Goal: Consume media (video, audio)

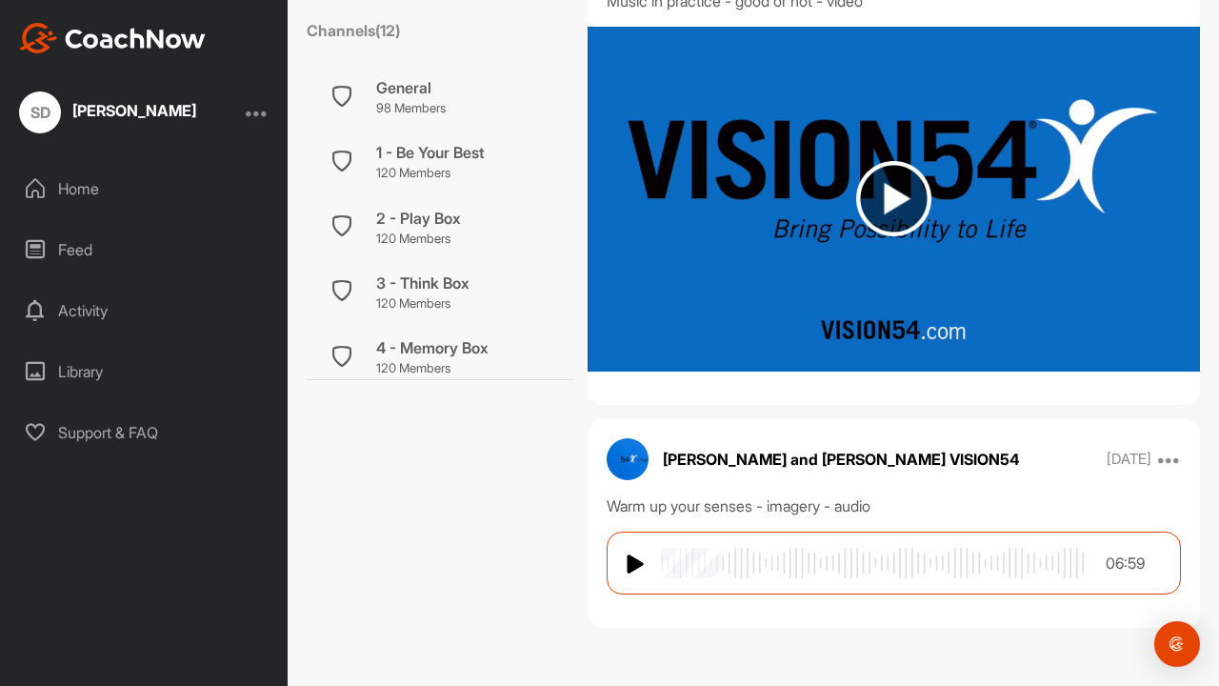
click at [629, 571] on img at bounding box center [635, 563] width 19 height 23
click at [642, 568] on img at bounding box center [635, 563] width 19 height 23
click at [890, 205] on img at bounding box center [893, 198] width 75 height 75
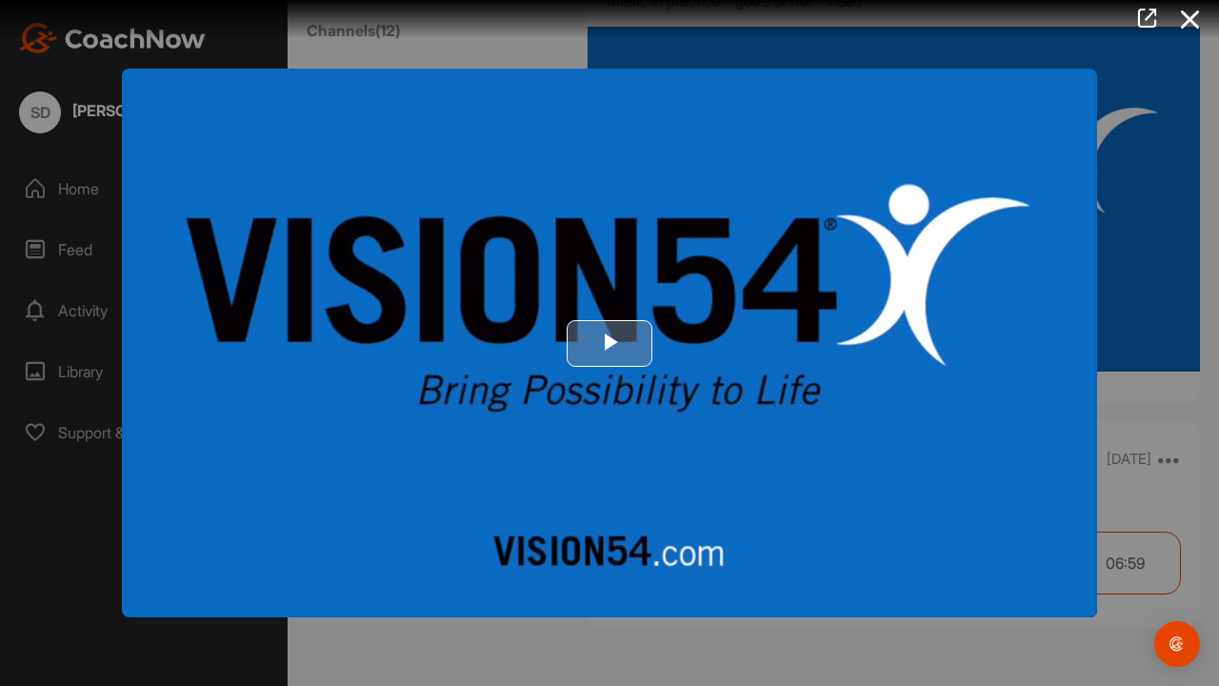
click at [609, 343] on span "Video Player" at bounding box center [609, 343] width 0 height 0
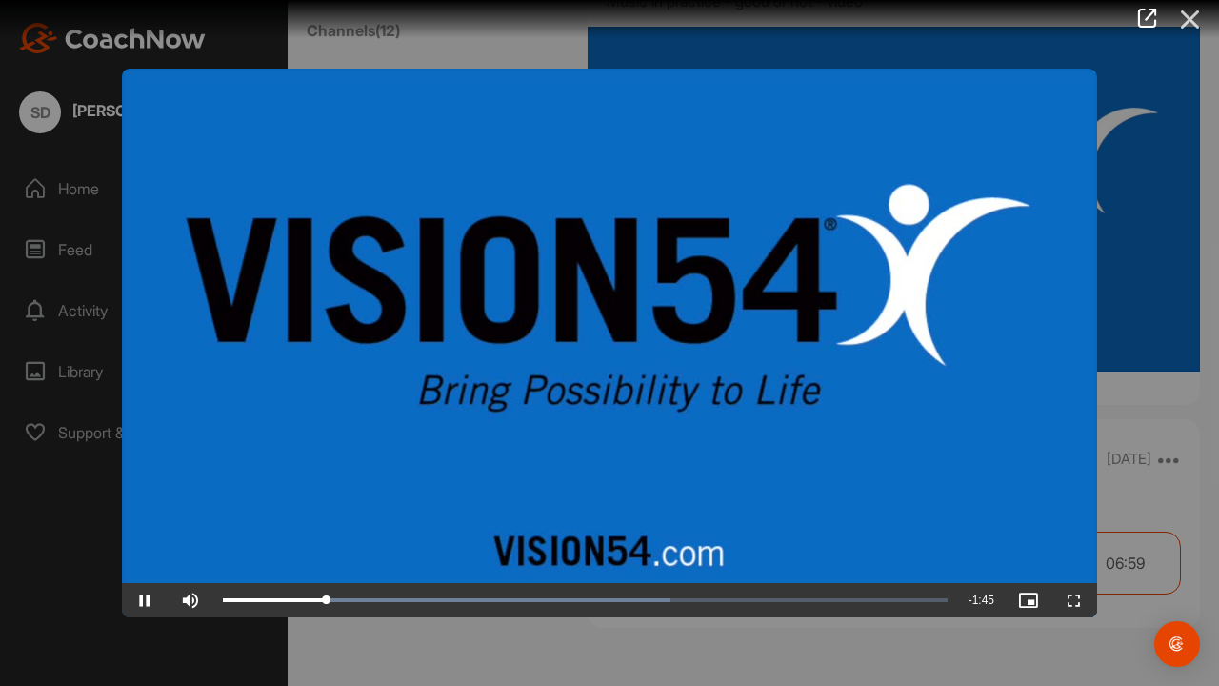
click at [1189, 26] on icon at bounding box center [1190, 19] width 44 height 35
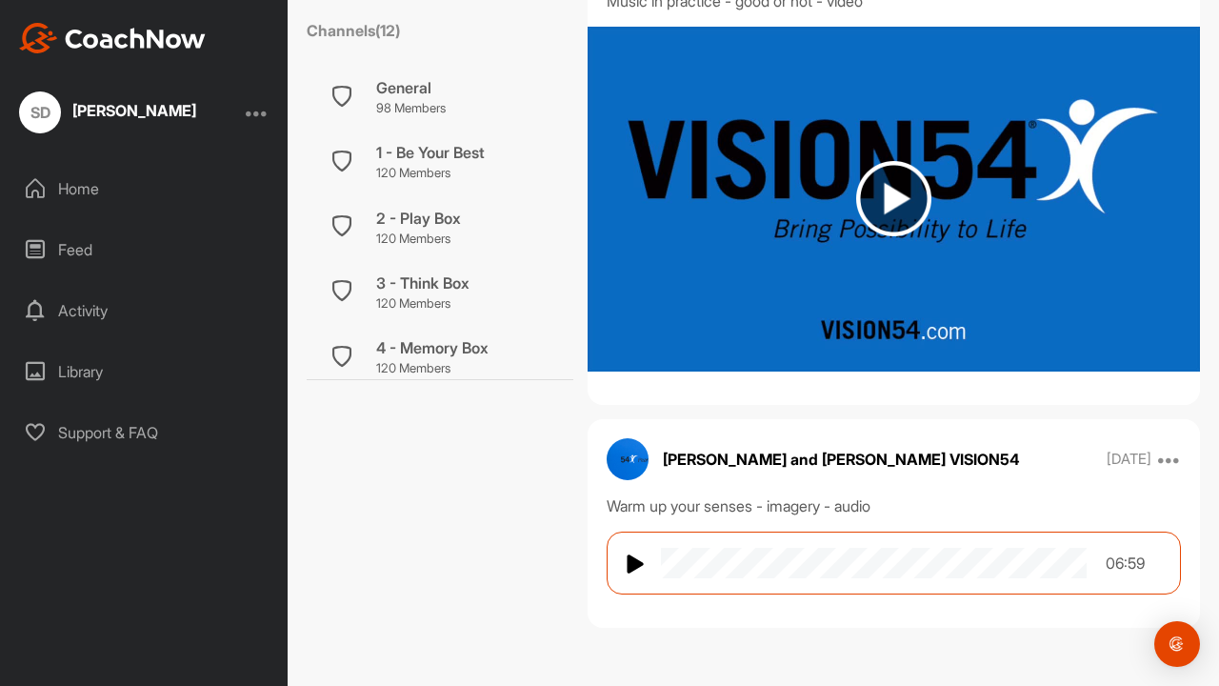
drag, startPoint x: 662, startPoint y: 563, endPoint x: 747, endPoint y: 562, distance: 85.7
click at [747, 562] on wave at bounding box center [874, 562] width 426 height 30
click at [629, 564] on img at bounding box center [635, 563] width 19 height 23
click at [856, 565] on wave at bounding box center [874, 562] width 426 height 30
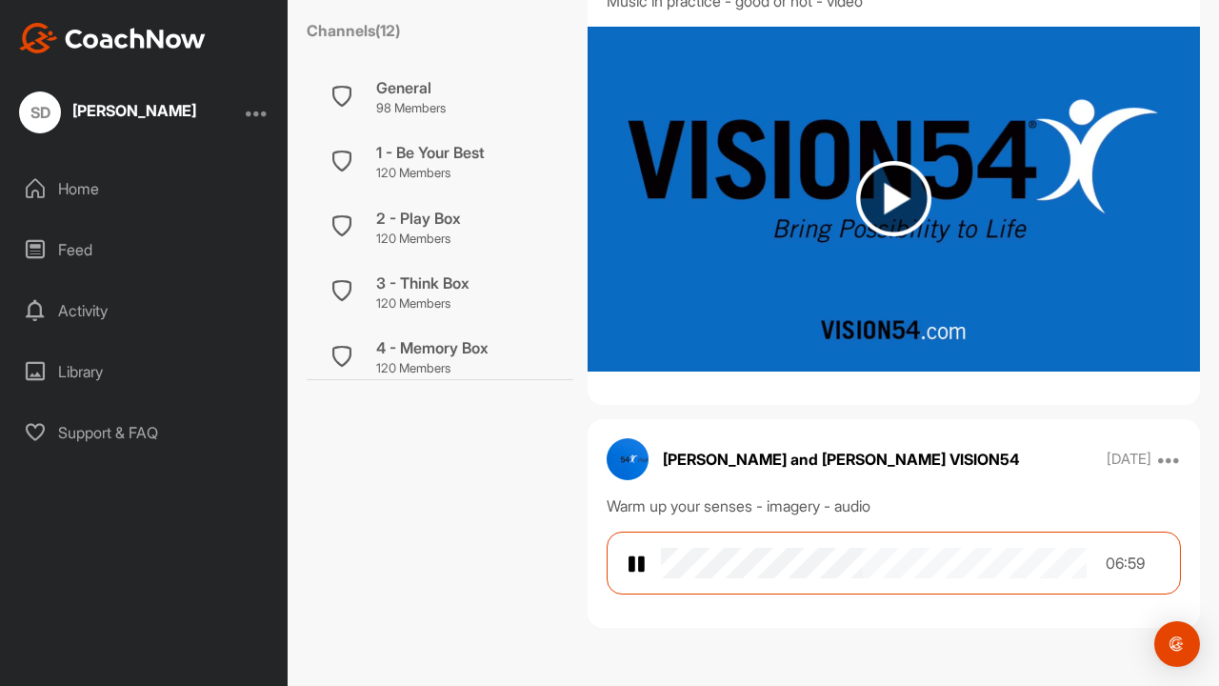
click at [801, 562] on wave at bounding box center [874, 562] width 426 height 30
click at [790, 565] on wave at bounding box center [874, 562] width 426 height 30
click at [792, 548] on wave at bounding box center [874, 562] width 426 height 30
click at [640, 560] on img at bounding box center [635, 563] width 19 height 23
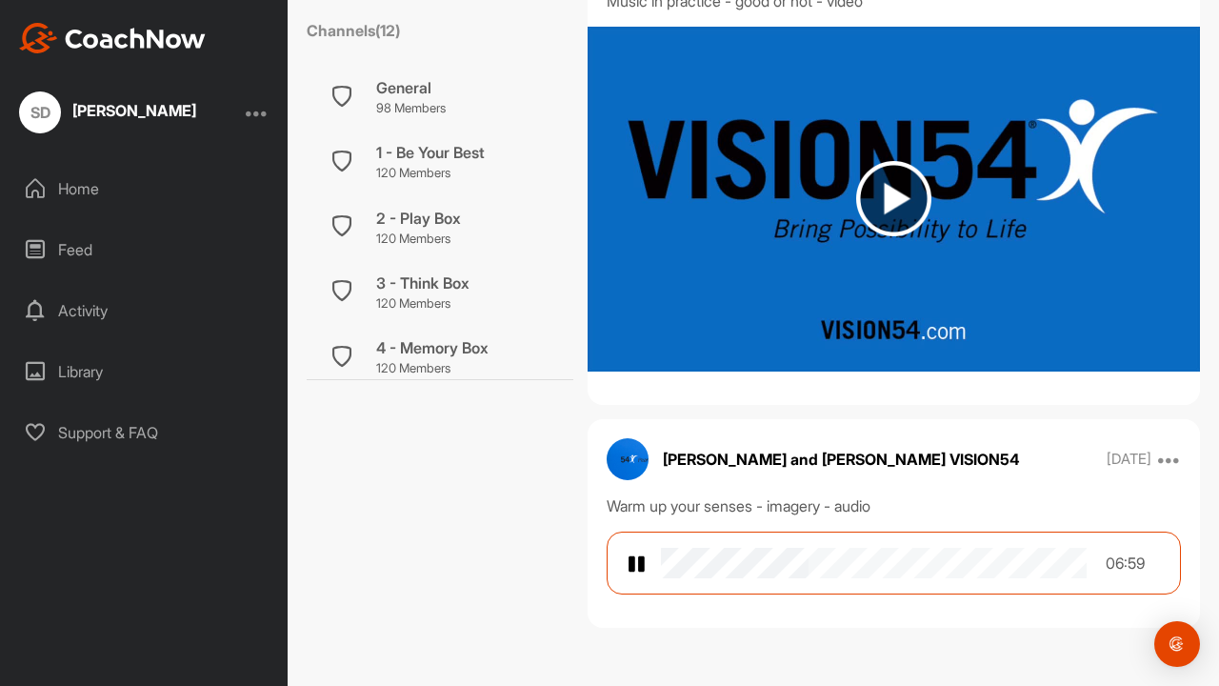
click at [633, 558] on img at bounding box center [635, 563] width 19 height 23
click at [629, 558] on img at bounding box center [635, 563] width 19 height 23
click at [793, 565] on wave at bounding box center [874, 562] width 426 height 30
click at [643, 546] on div "06:59" at bounding box center [893, 562] width 574 height 63
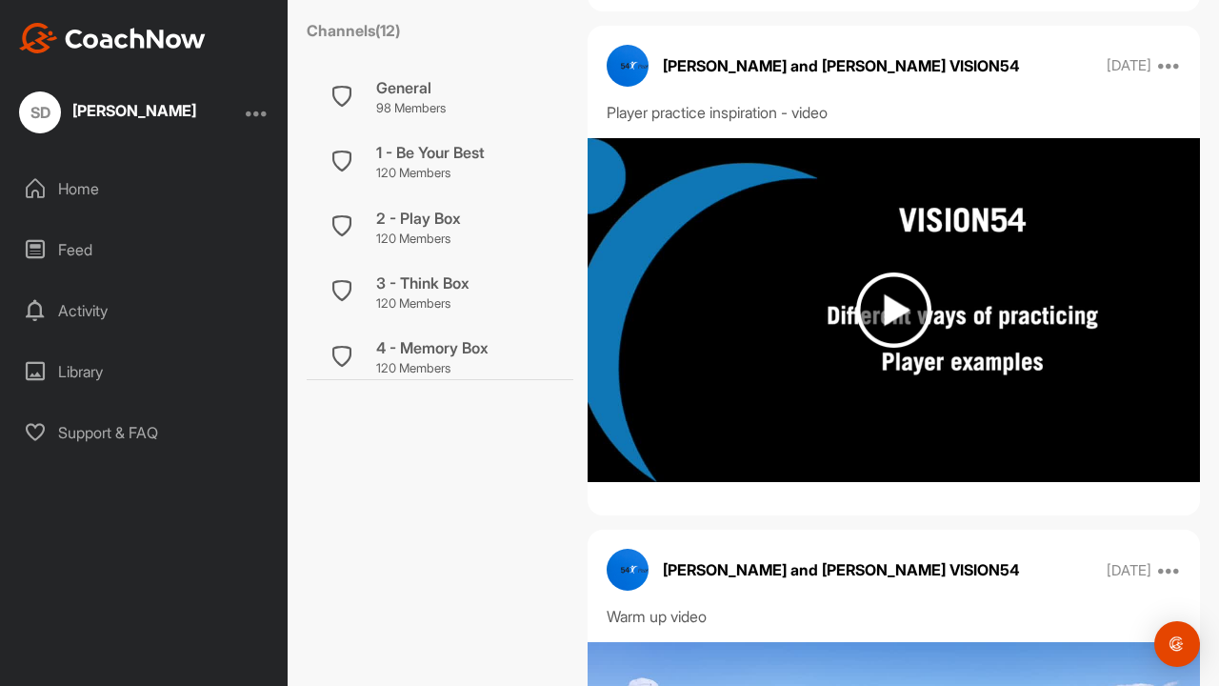
scroll to position [1865, 0]
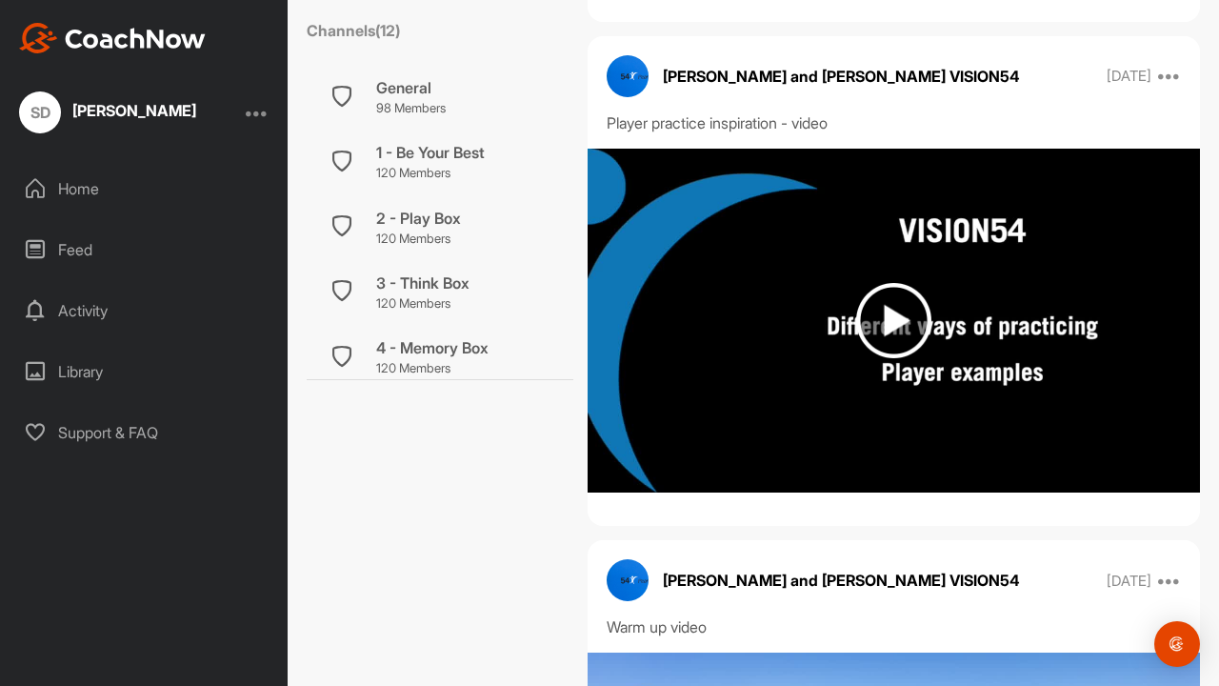
click at [766, 481] on img at bounding box center [893, 321] width 612 height 345
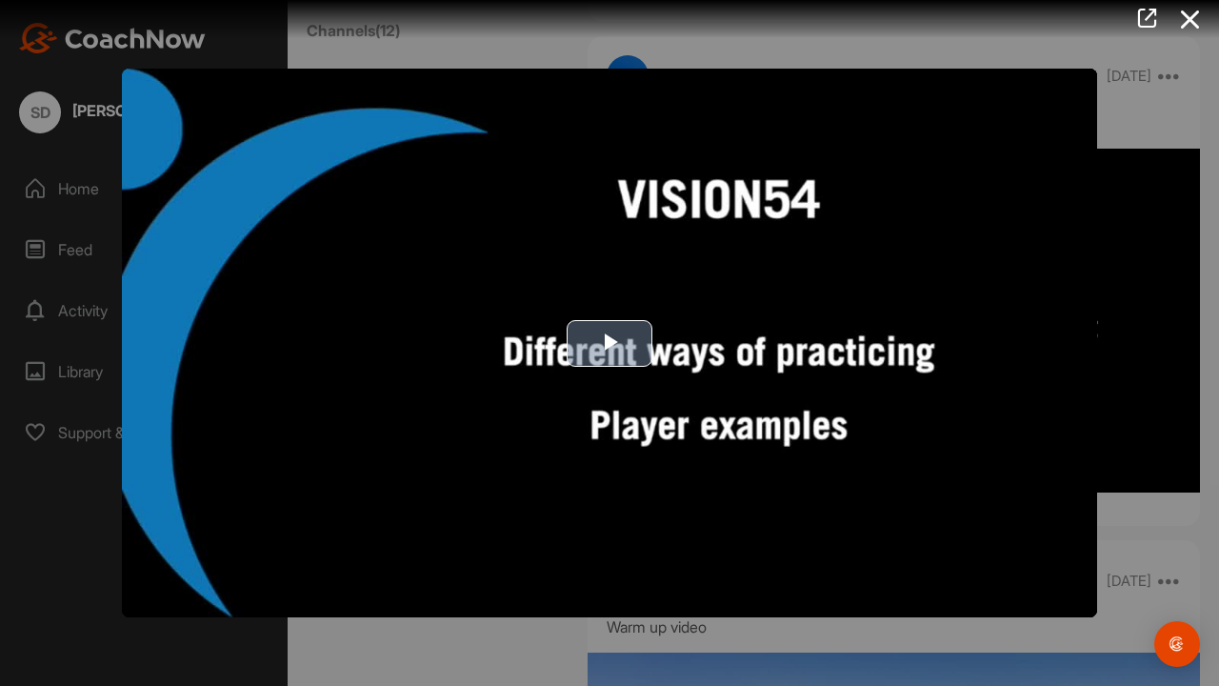
click at [769, 416] on img "Video Player" at bounding box center [609, 343] width 975 height 548
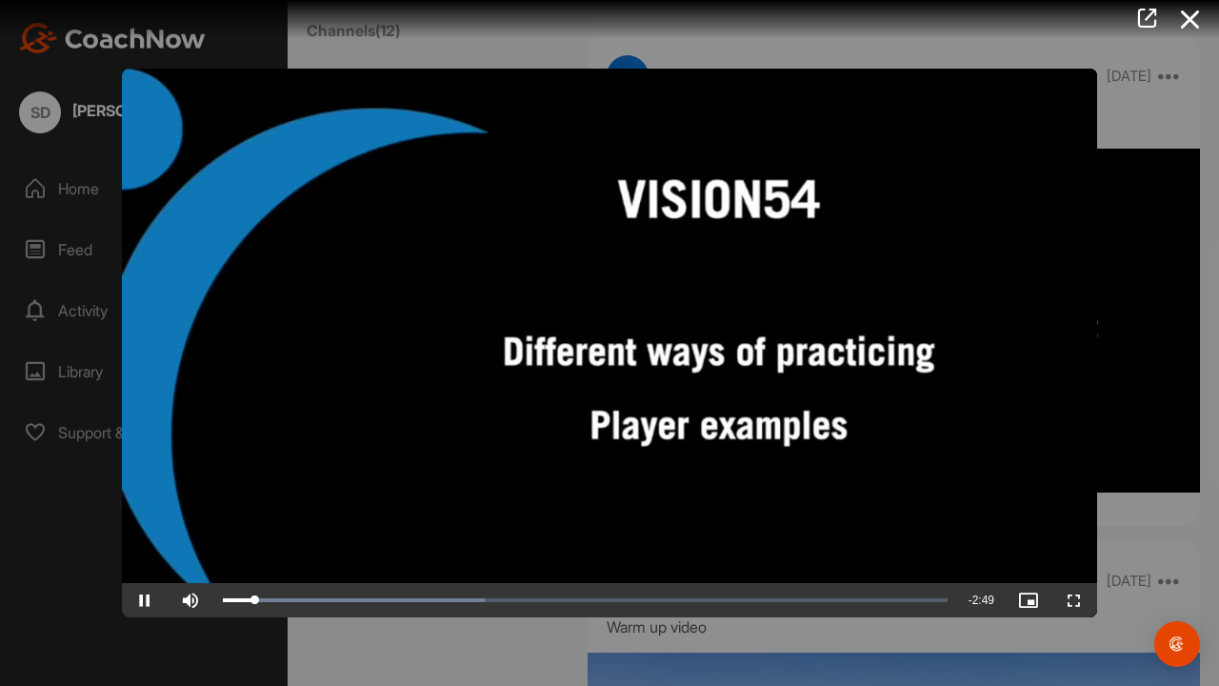
click at [893, 415] on video "Video Player" at bounding box center [609, 343] width 975 height 548
click at [1071, 600] on span "Video Player" at bounding box center [1074, 600] width 46 height 0
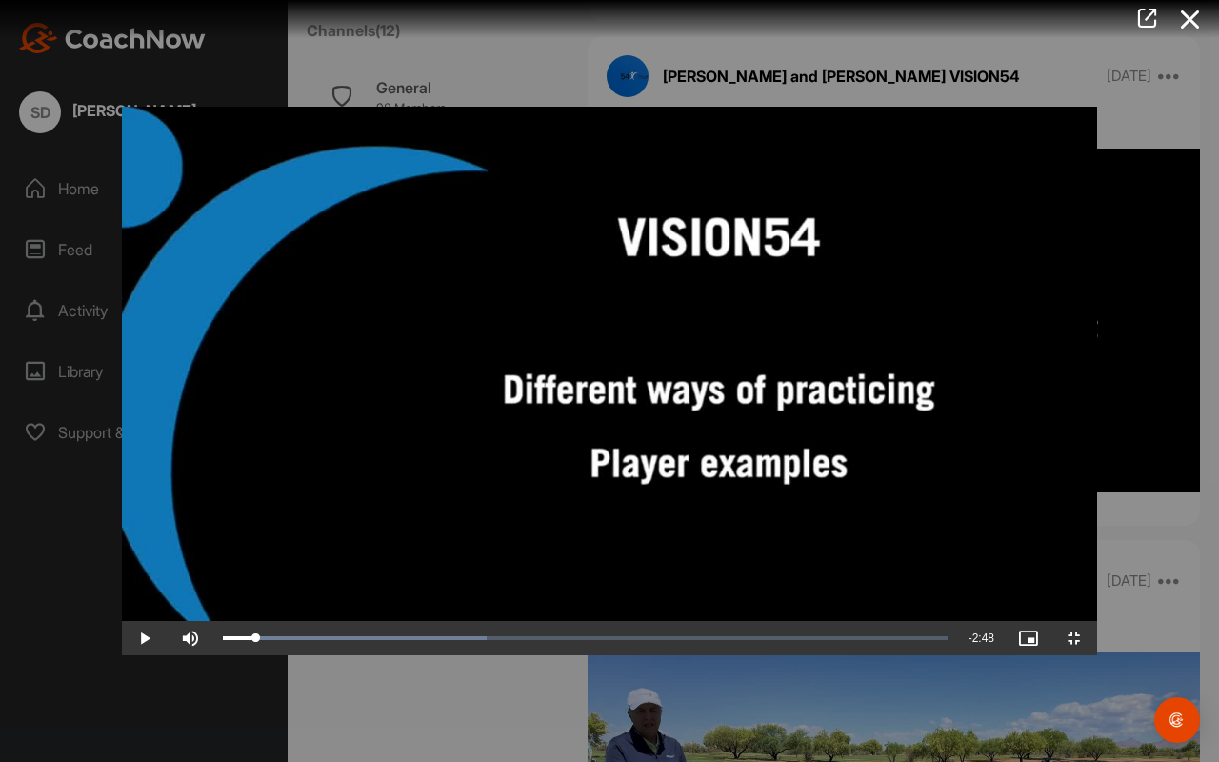
click at [1097, 638] on span "Video Player" at bounding box center [1074, 638] width 46 height 0
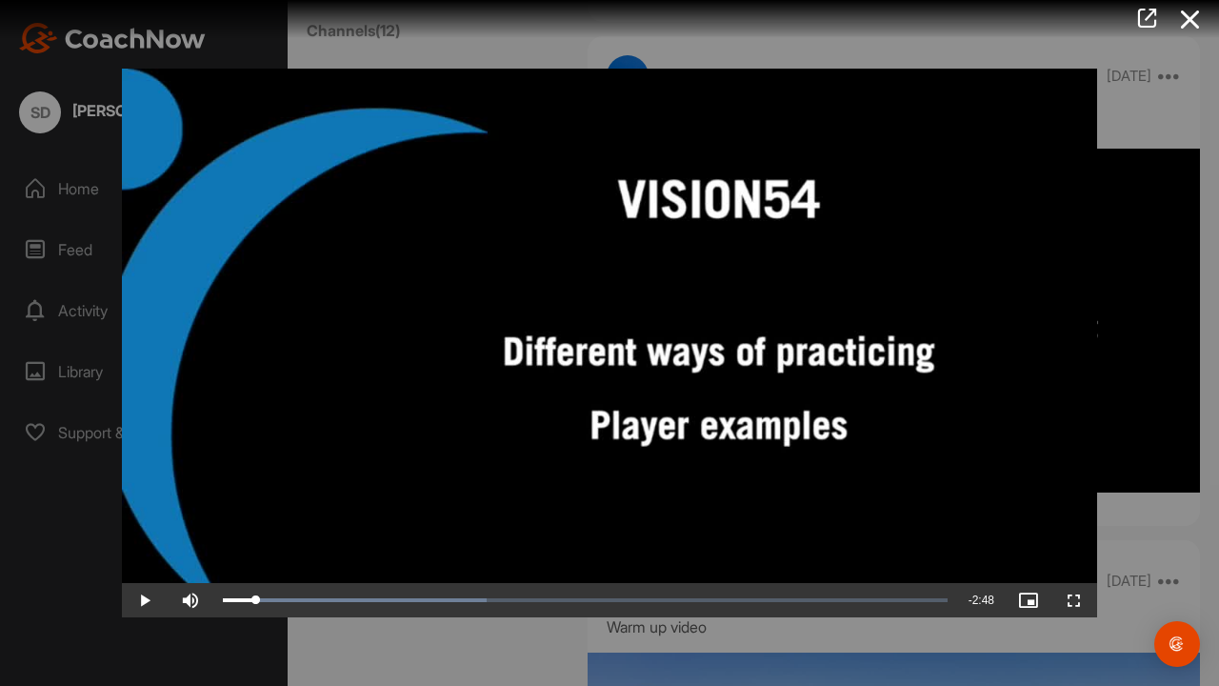
scroll to position [0, 0]
click at [1121, 599] on div at bounding box center [609, 343] width 1219 height 686
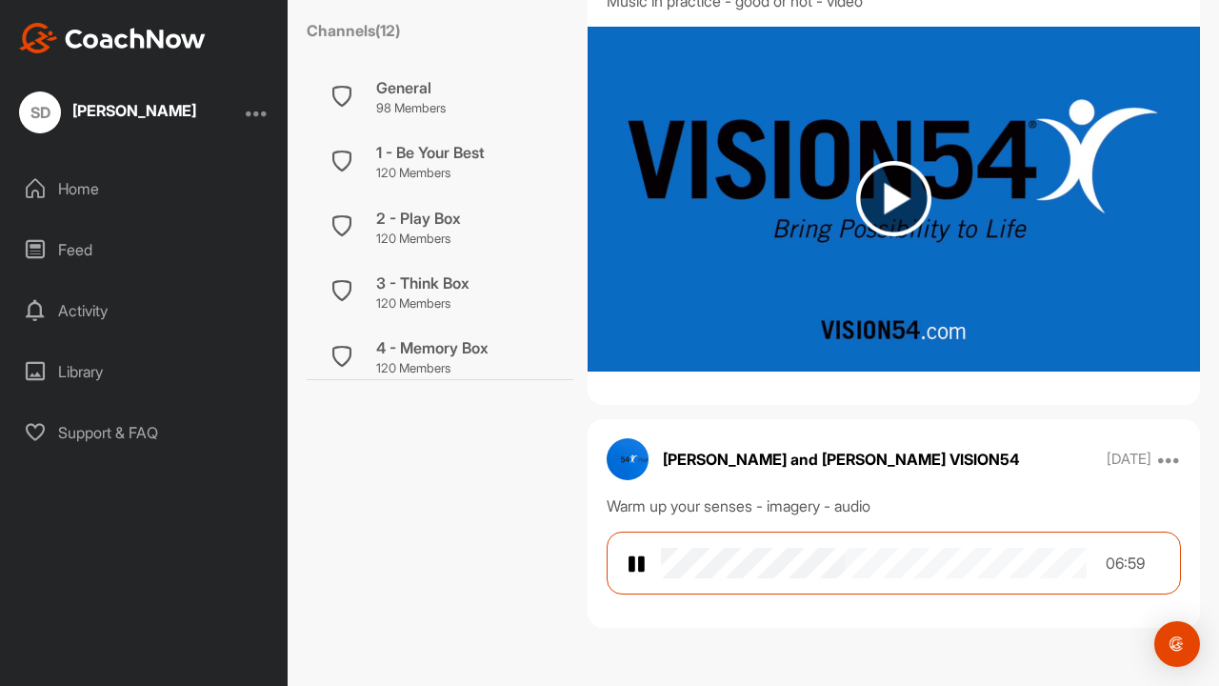
scroll to position [3243, 0]
click at [637, 556] on img at bounding box center [635, 563] width 19 height 23
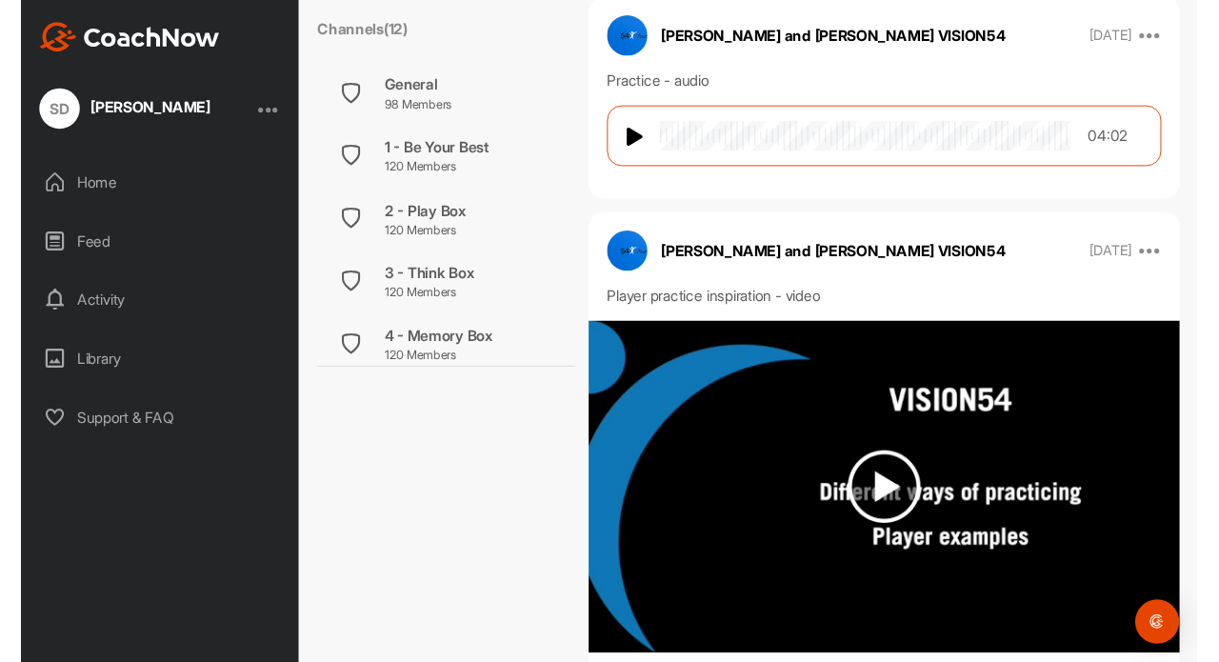
scroll to position [1747, 0]
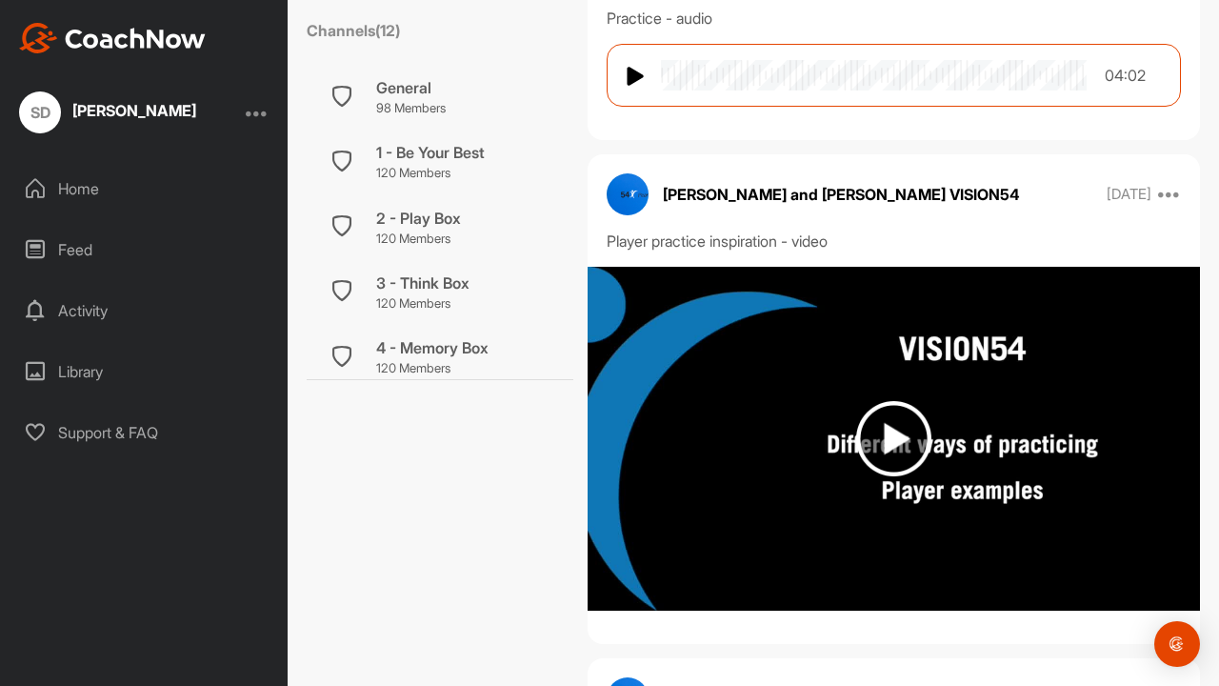
click at [628, 554] on img at bounding box center [893, 439] width 612 height 345
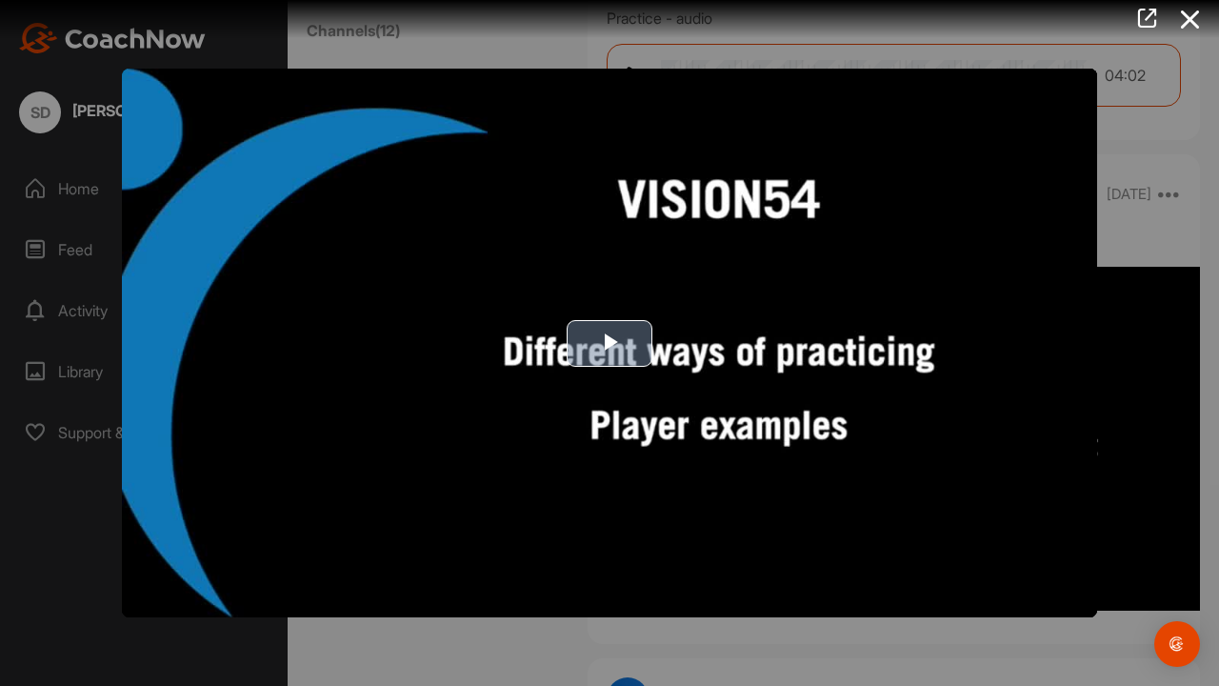
click at [597, 396] on img "Video Player" at bounding box center [609, 343] width 975 height 548
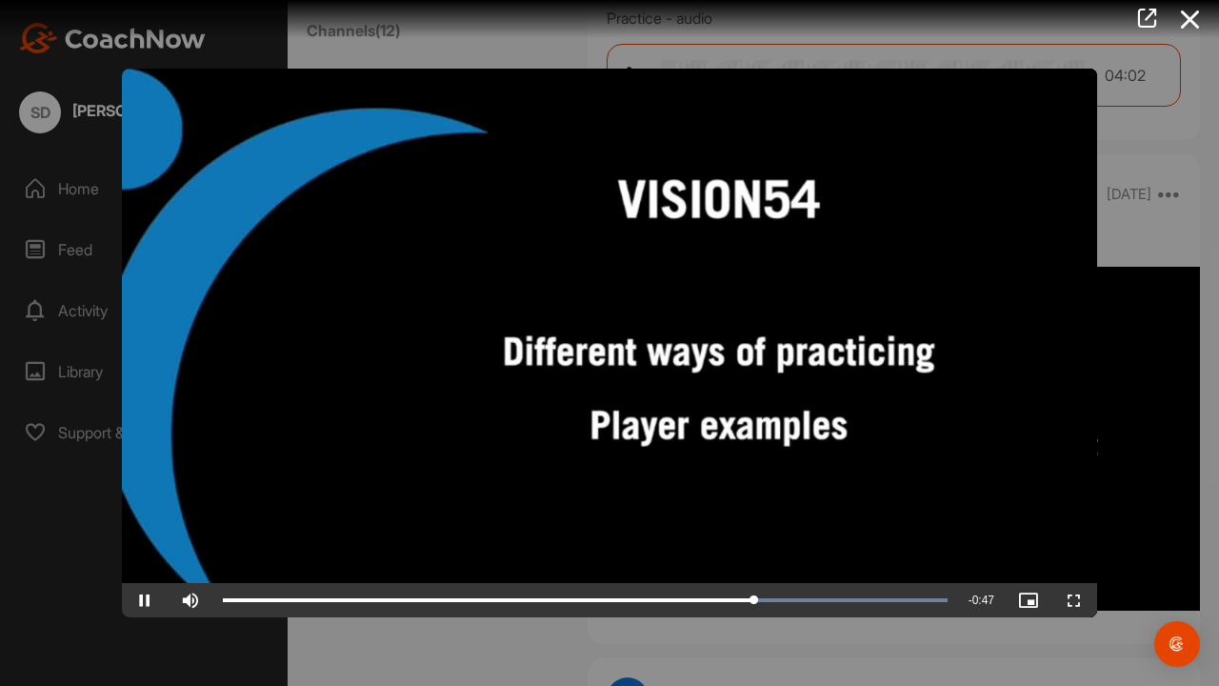
click at [597, 396] on video "Video Player" at bounding box center [609, 343] width 975 height 548
click at [142, 600] on span "Video Player" at bounding box center [145, 600] width 46 height 0
click at [140, 600] on span "Video Player" at bounding box center [145, 600] width 46 height 0
click at [210, 600] on span "Video Player" at bounding box center [191, 600] width 46 height 0
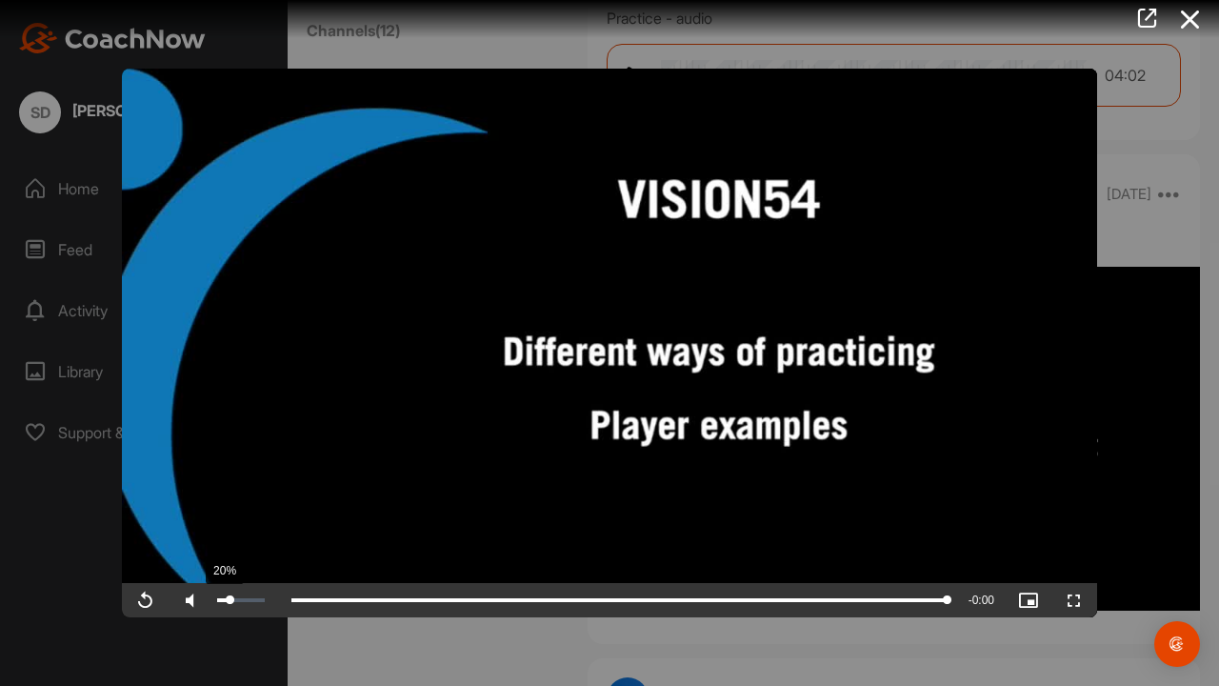
click at [229, 602] on div "20%" at bounding box center [240, 600] width 57 height 34
click at [259, 602] on div "90%" at bounding box center [240, 600] width 47 height 4
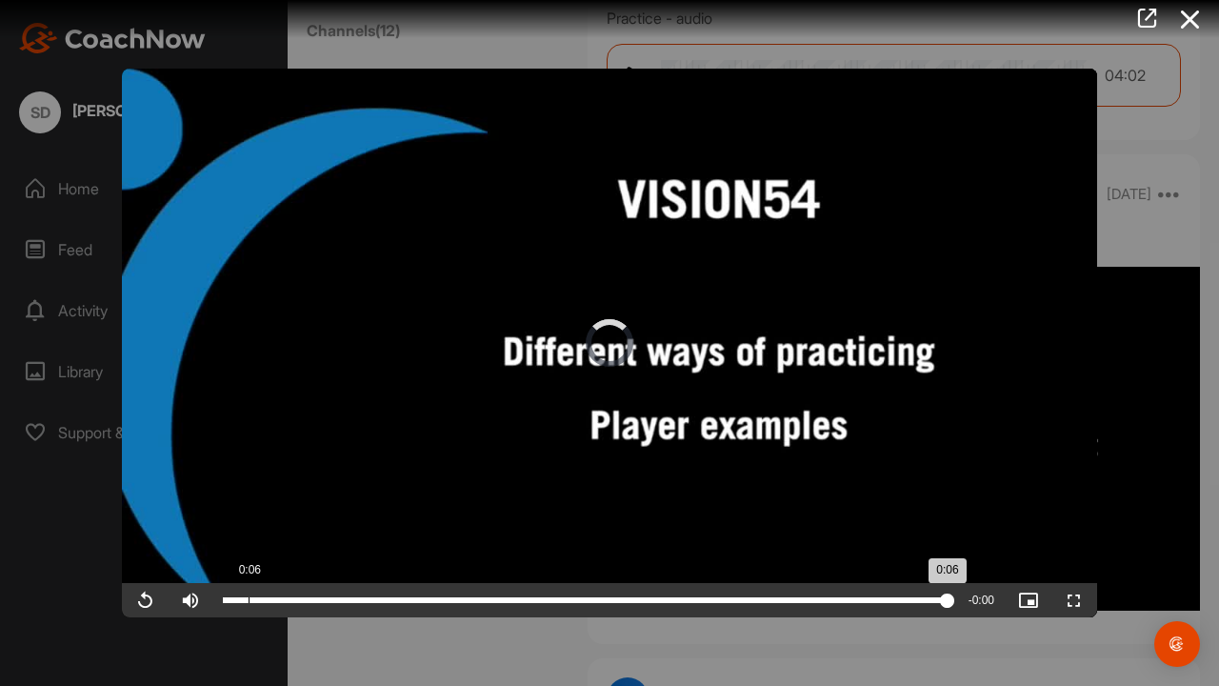
click at [298, 603] on div "Loaded : 100.00% 0:06 0:06" at bounding box center [585, 600] width 725 height 6
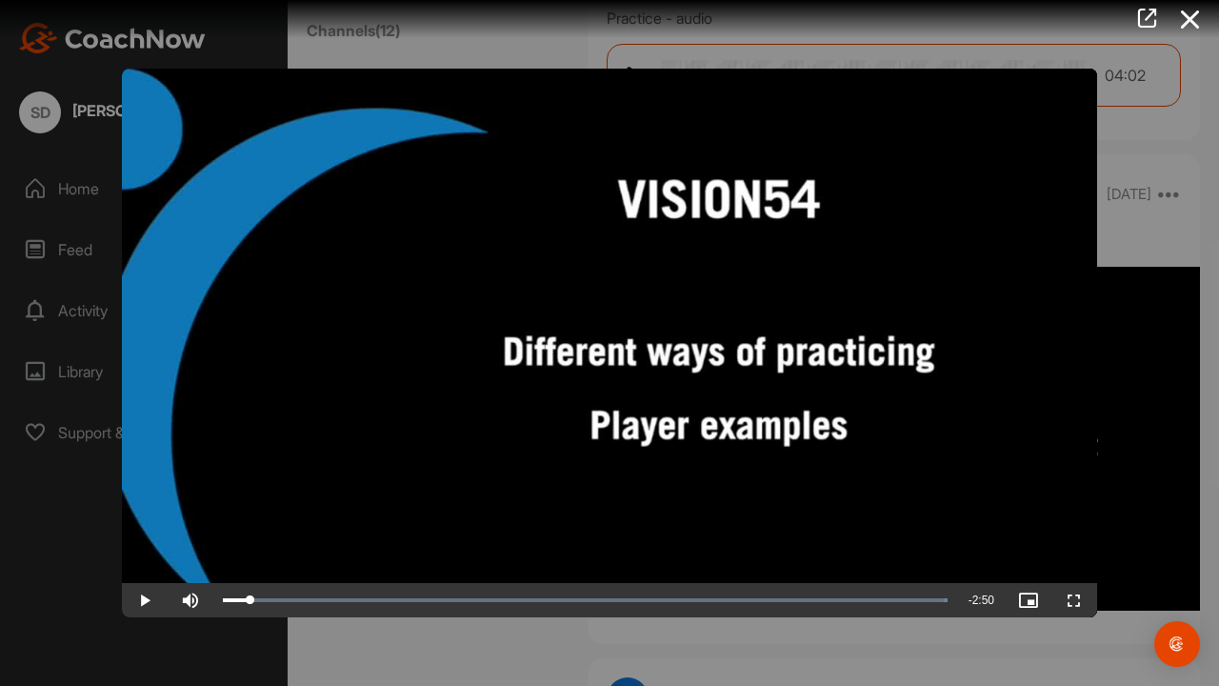
click at [146, 600] on span "Video Player" at bounding box center [145, 600] width 46 height 0
